Goal: Communication & Community: Answer question/provide support

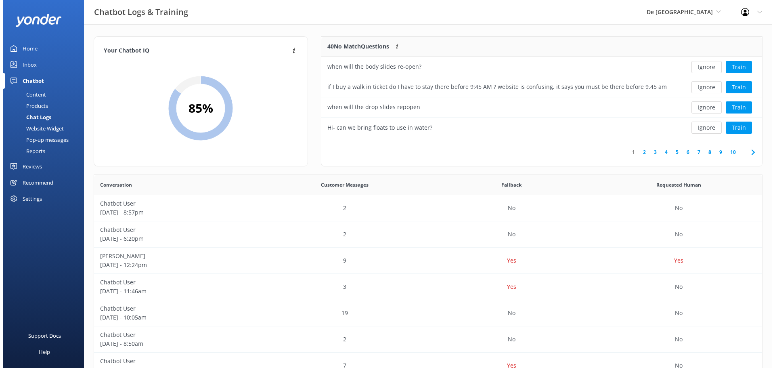
scroll to position [277, 662]
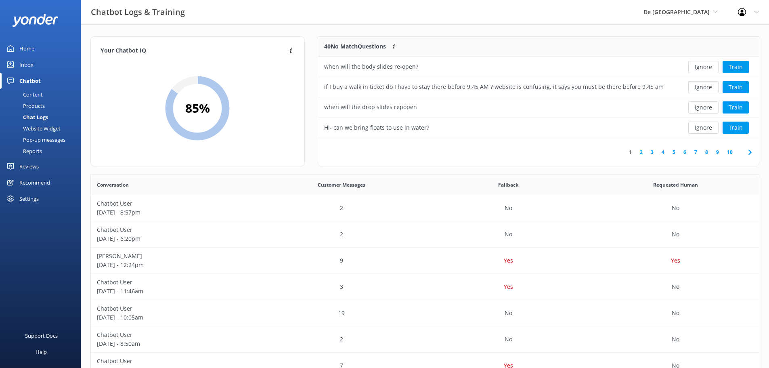
click at [31, 66] on div "Inbox" at bounding box center [26, 64] width 14 height 16
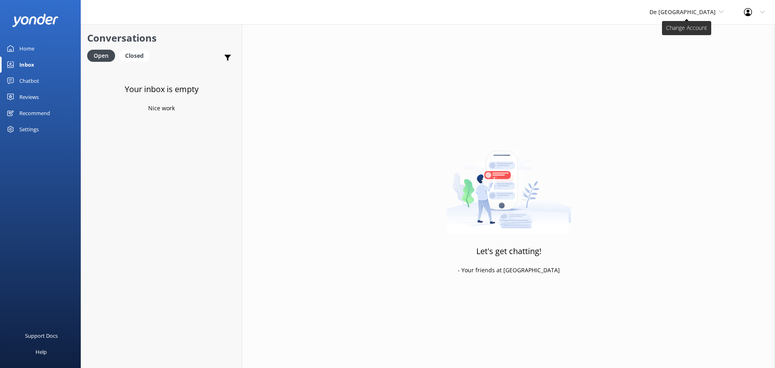
click at [698, 15] on span "De [GEOGRAPHIC_DATA]" at bounding box center [682, 12] width 66 height 8
click at [694, 50] on link "Aruba's Activities Expert" at bounding box center [679, 53] width 81 height 19
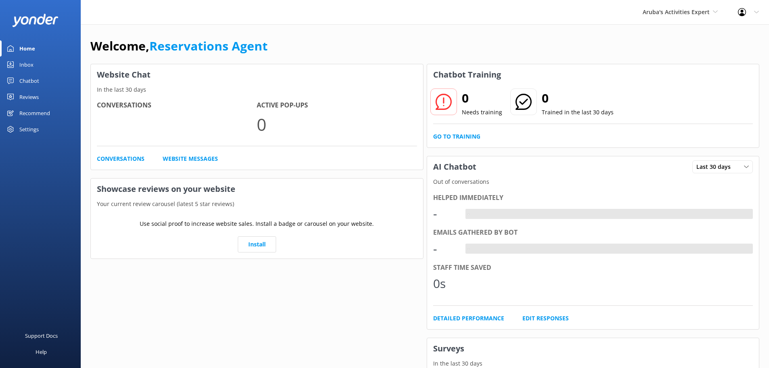
click at [40, 63] on link "Inbox" at bounding box center [40, 64] width 81 height 16
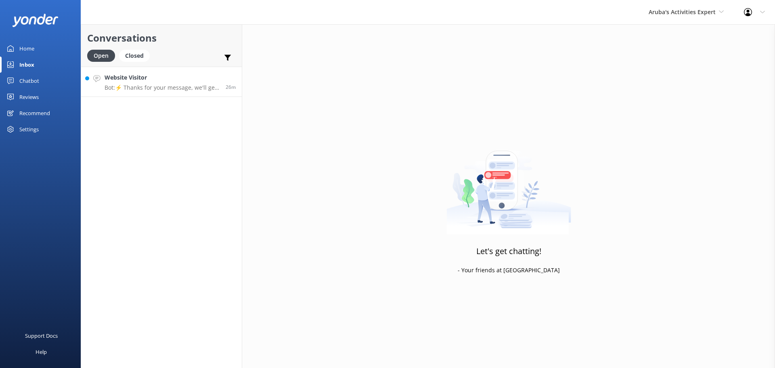
click at [178, 90] on p "Bot: ⚡ Thanks for your message, we'll get back to you as soon as we can." at bounding box center [161, 87] width 115 height 7
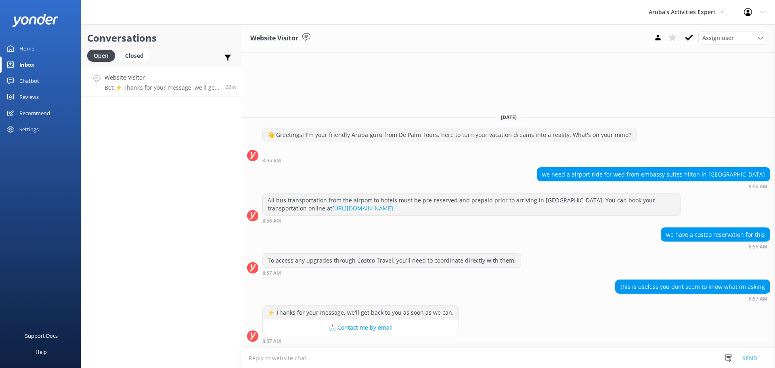
click at [316, 355] on textarea at bounding box center [508, 358] width 533 height 20
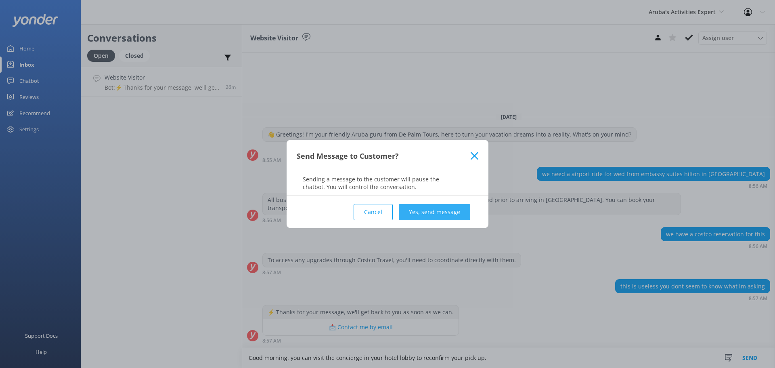
type textarea "Good morning, you can visit the concierge in your hotel lobby to reconfirm your…"
click at [418, 210] on button "Yes, send message" at bounding box center [434, 212] width 71 height 16
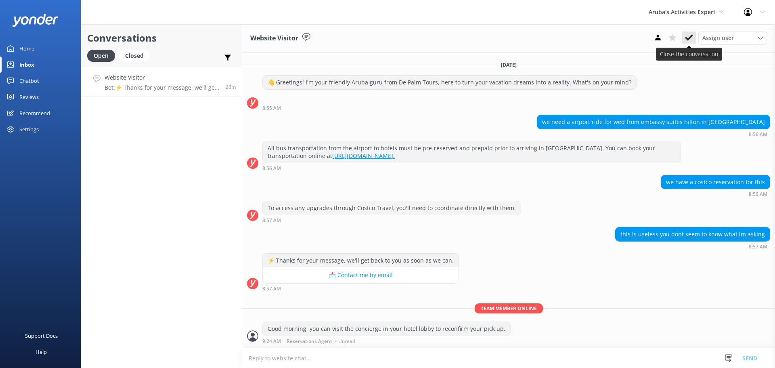
click at [683, 35] on button at bounding box center [688, 37] width 15 height 12
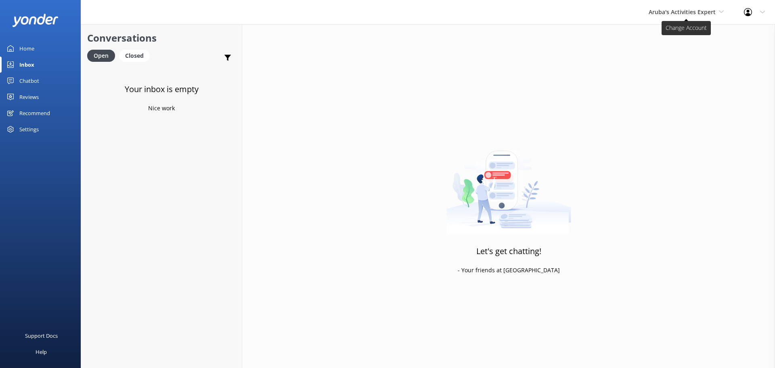
click at [683, 13] on span "Aruba's Activities Expert" at bounding box center [681, 12] width 67 height 8
click at [667, 69] on link "The Captain" at bounding box center [678, 72] width 81 height 19
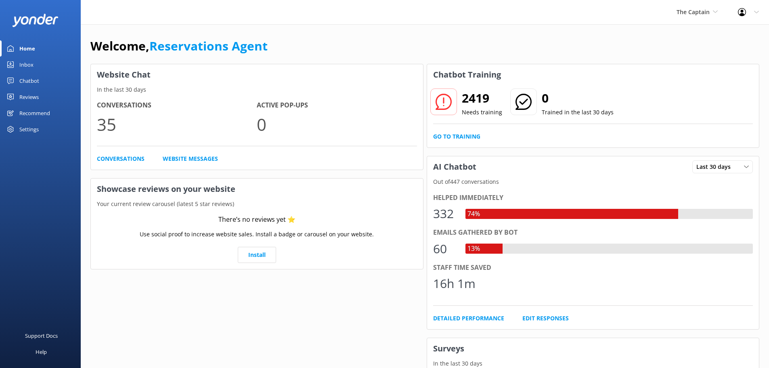
click at [26, 60] on div "Inbox" at bounding box center [26, 64] width 14 height 16
